Goal: Task Accomplishment & Management: Manage account settings

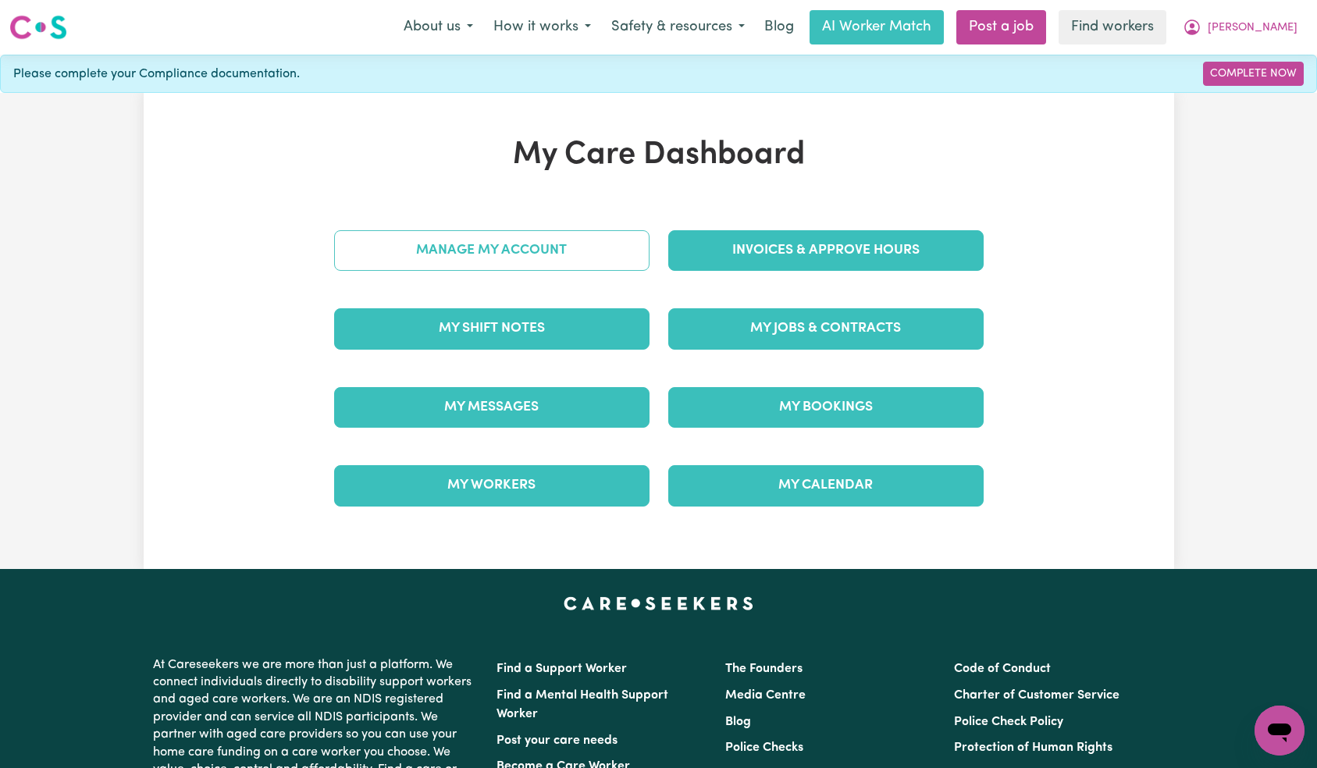
click at [581, 239] on link "Manage My Account" at bounding box center [492, 250] width 316 height 41
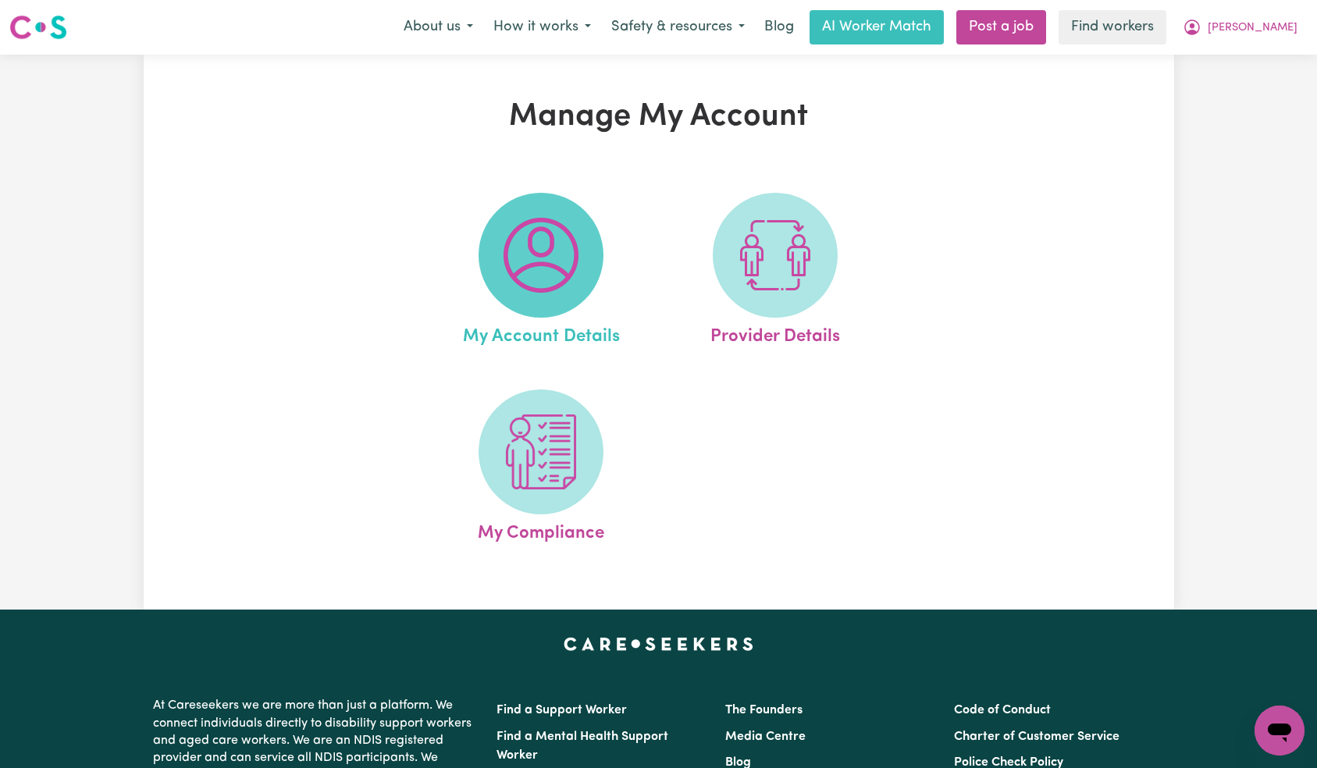
click at [562, 268] on img at bounding box center [541, 255] width 75 height 75
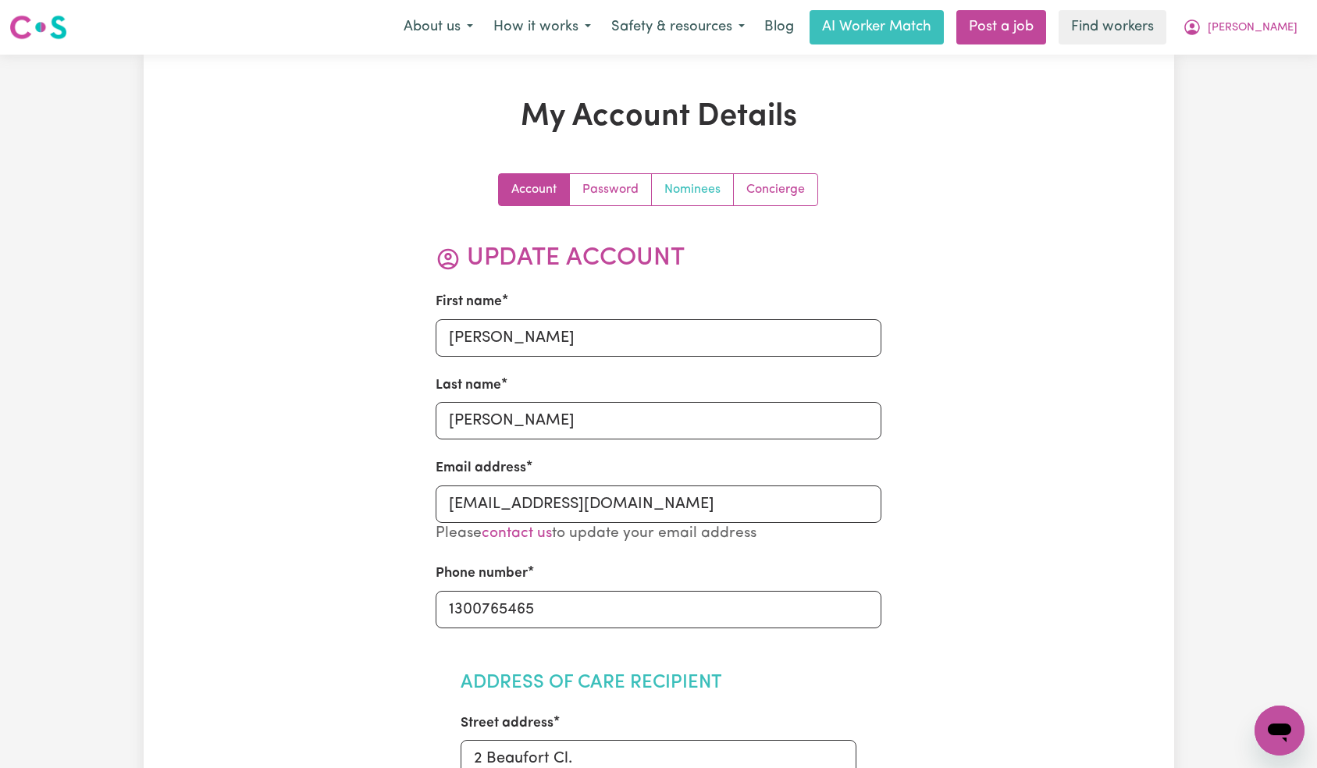
click at [699, 191] on link "Nominees" at bounding box center [693, 189] width 82 height 31
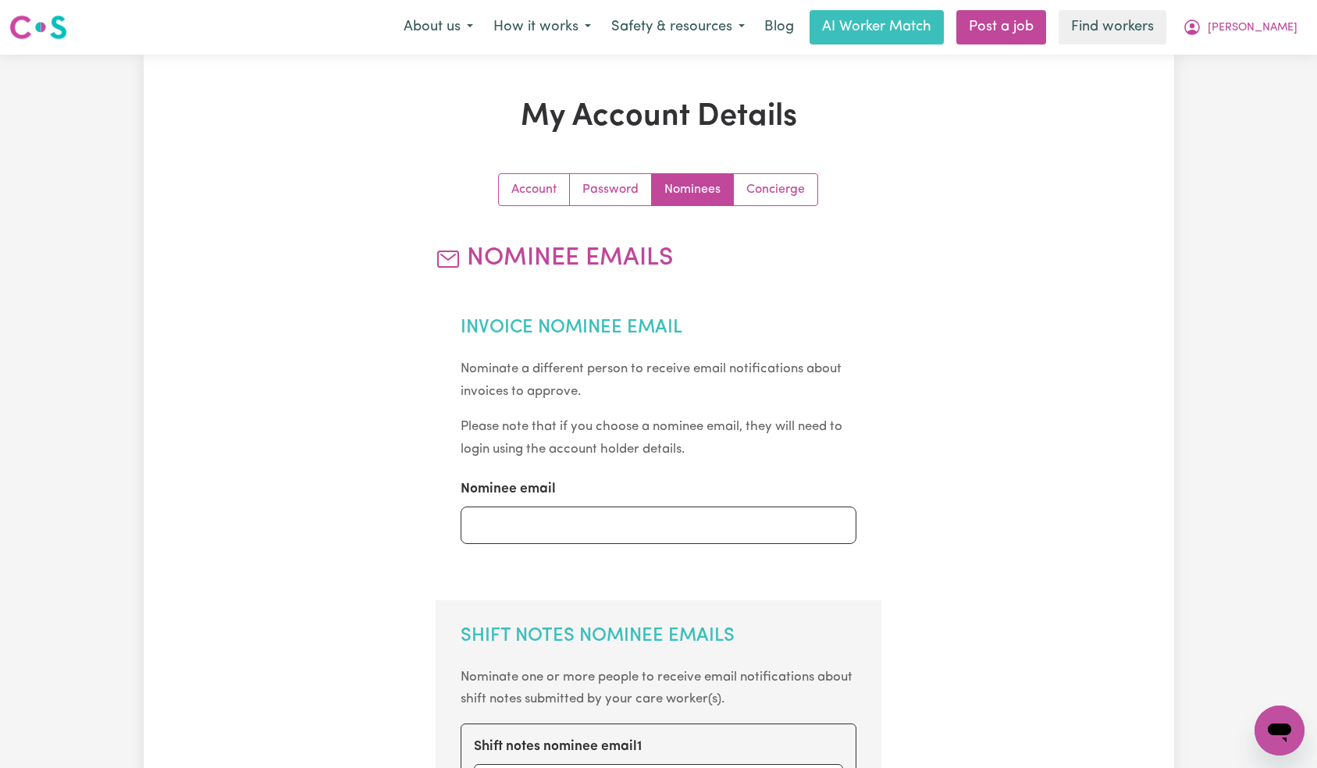
scroll to position [592, 0]
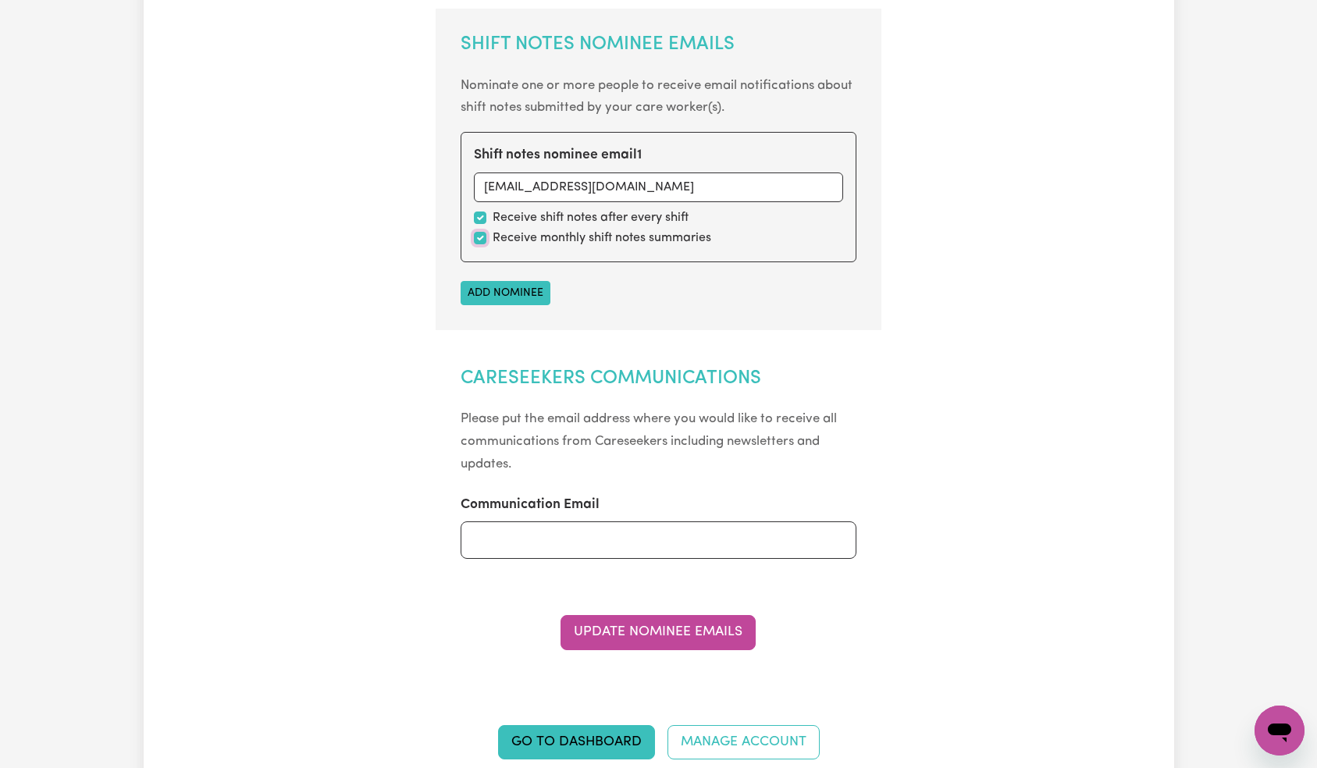
click at [482, 235] on input "checkbox" at bounding box center [480, 238] width 12 height 12
checkbox input "false"
click at [655, 620] on button "Update Nominee Emails" at bounding box center [658, 632] width 195 height 34
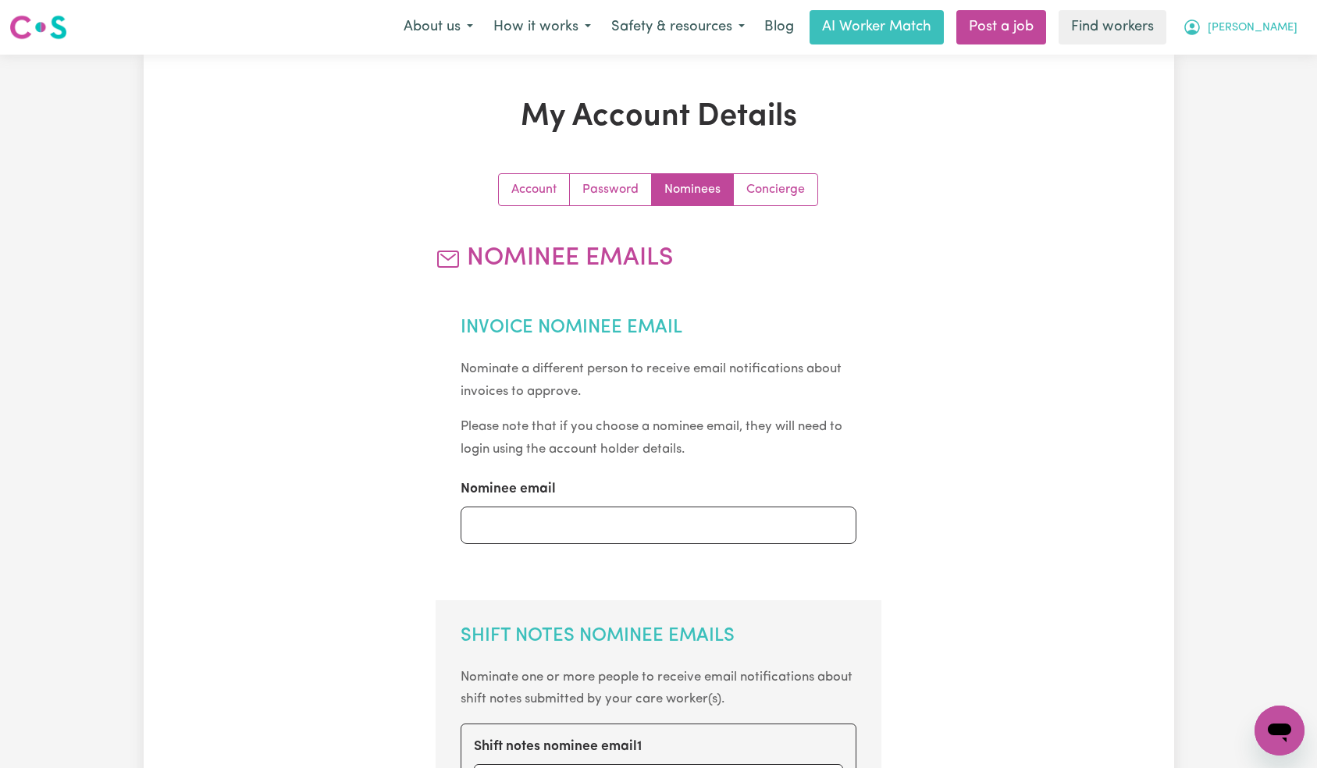
click at [1271, 26] on span "[PERSON_NAME]" at bounding box center [1253, 28] width 90 height 17
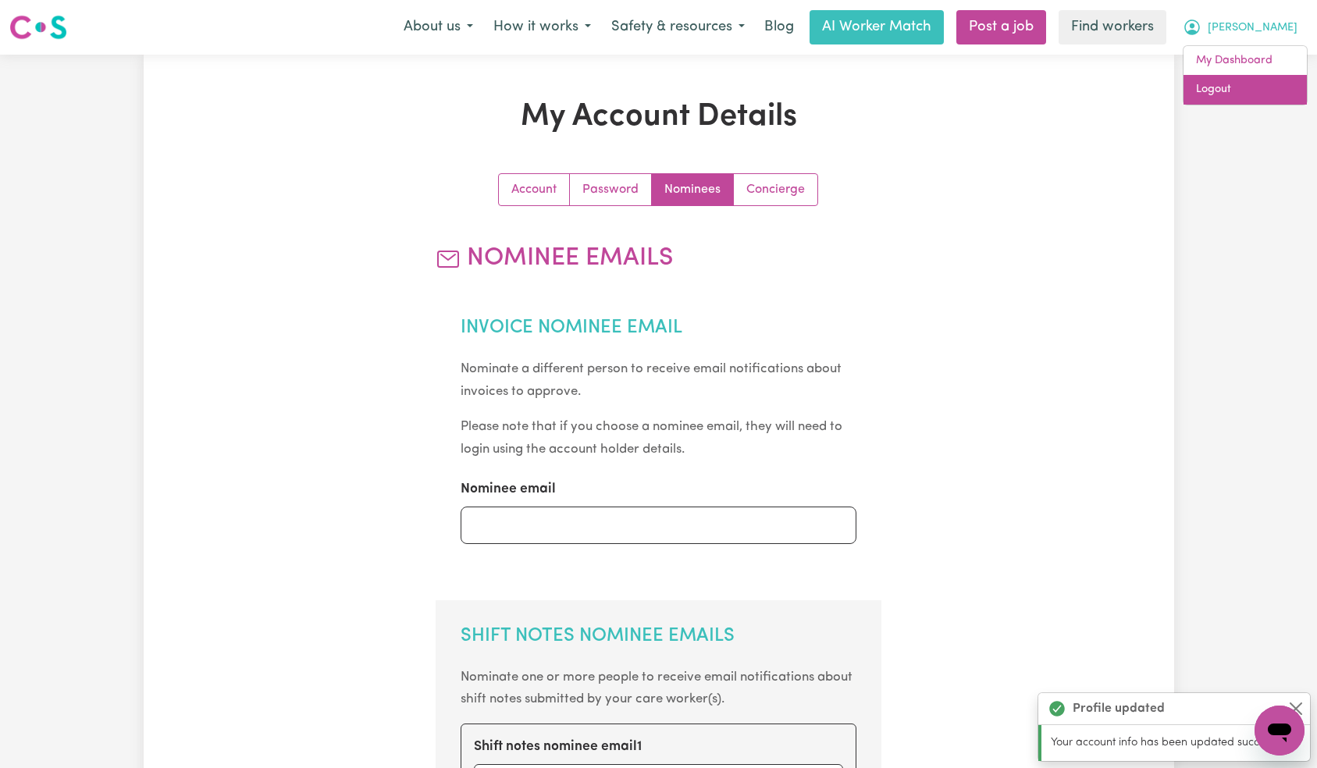
click at [1264, 88] on link "Logout" at bounding box center [1245, 90] width 123 height 30
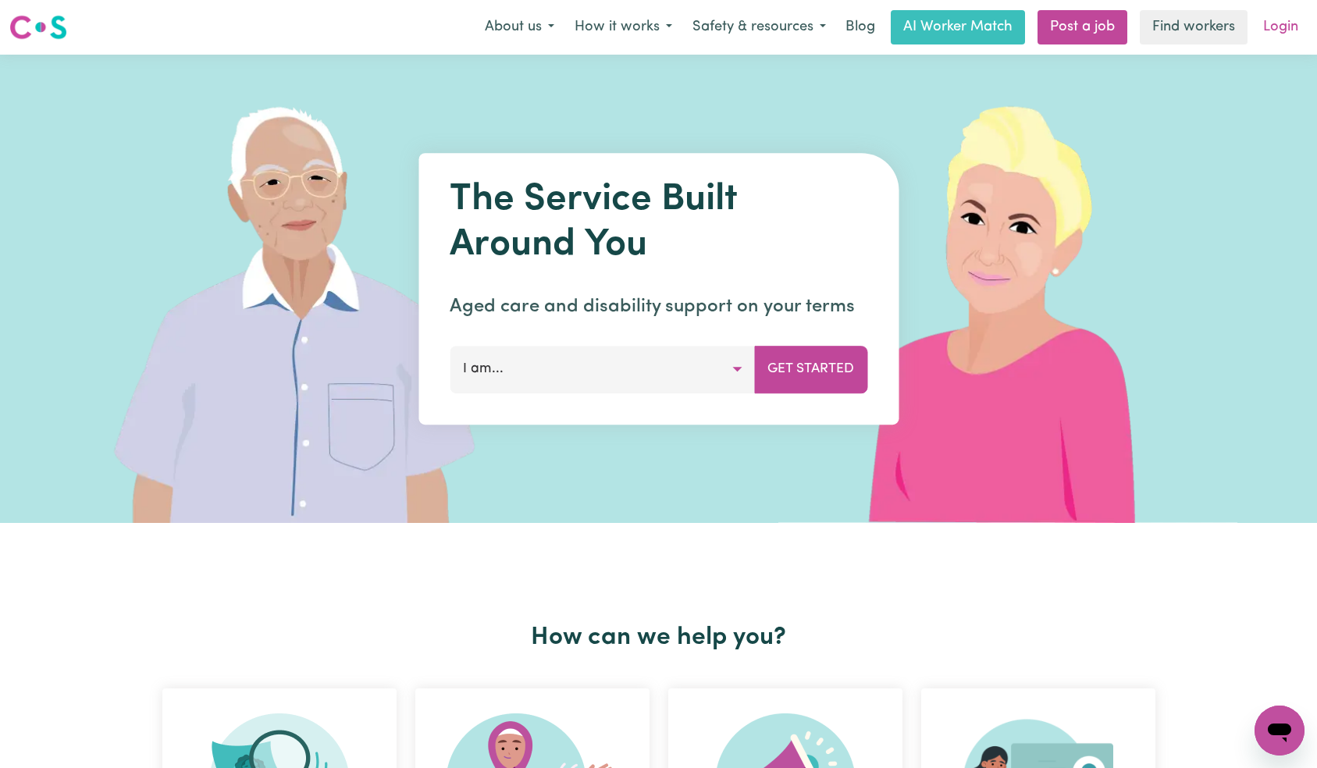
click at [1282, 35] on link "Login" at bounding box center [1281, 27] width 54 height 34
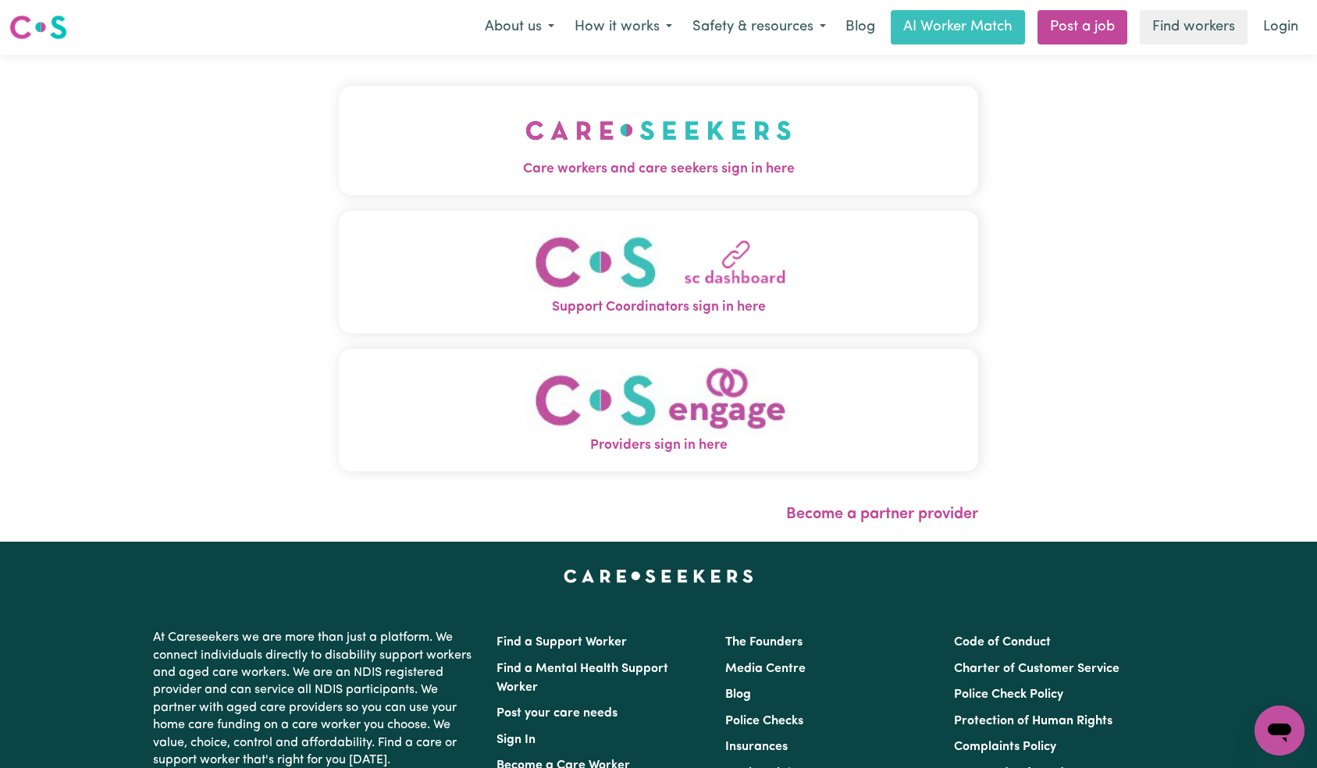
click at [339, 176] on span "Care workers and care seekers sign in here" at bounding box center [659, 169] width 640 height 20
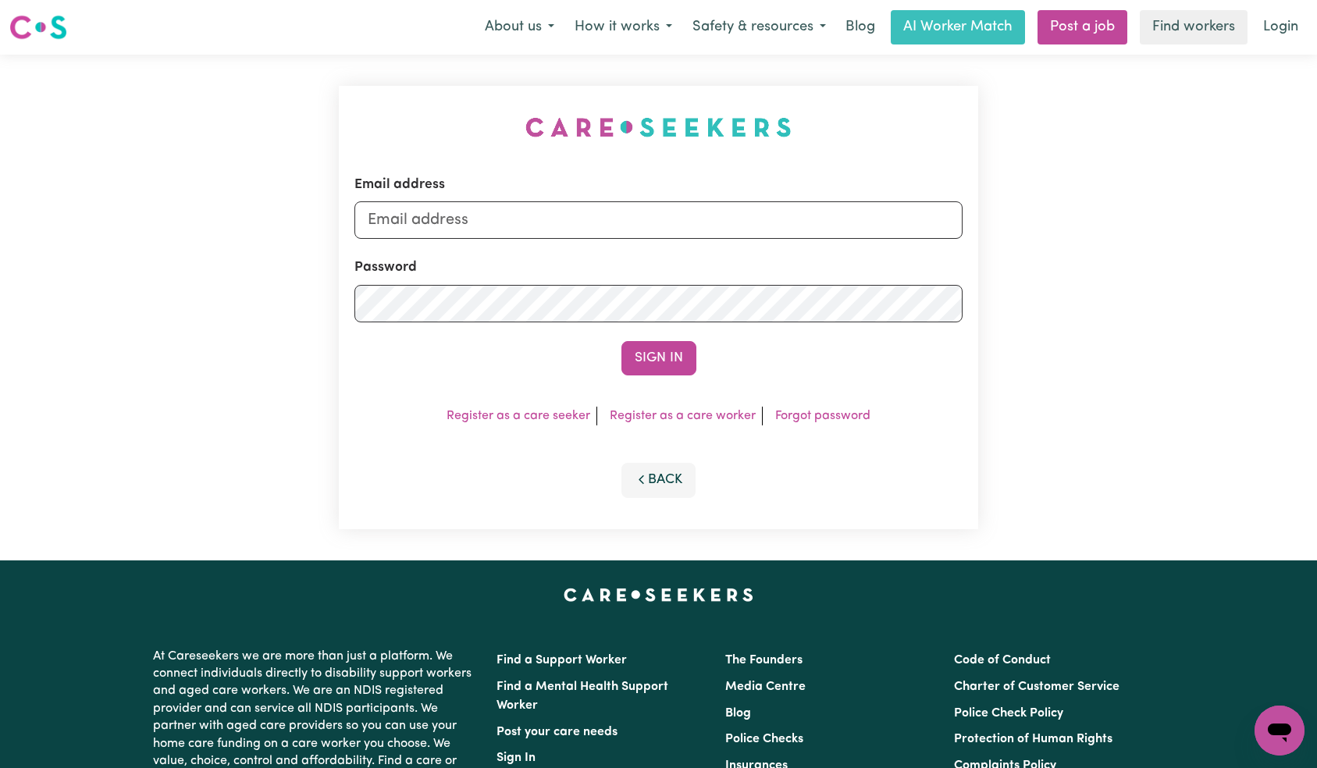
click at [653, 196] on div "Email address" at bounding box center [659, 207] width 609 height 64
click at [647, 212] on input "Email address" at bounding box center [659, 219] width 609 height 37
paste input "[EMAIL_ADDRESS][DOMAIN_NAME]"
type input "[EMAIL_ADDRESS][DOMAIN_NAME]"
click at [658, 362] on button "Sign In" at bounding box center [659, 358] width 75 height 34
